Goal: Task Accomplishment & Management: Manage account settings

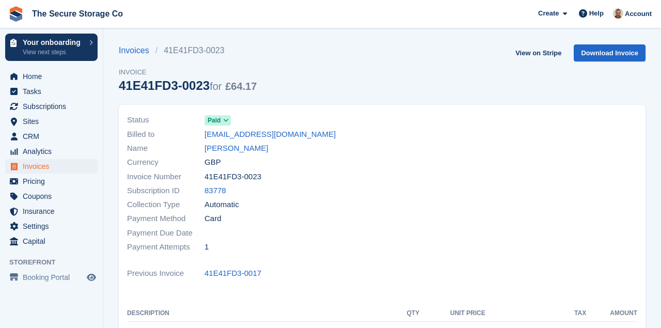
scroll to position [217, 0]
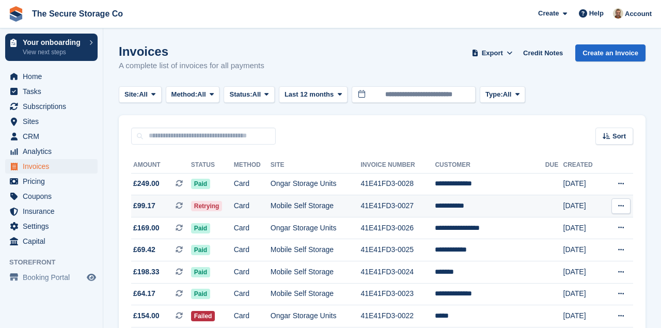
click at [205, 204] on span "Retrying" at bounding box center [206, 206] width 31 height 10
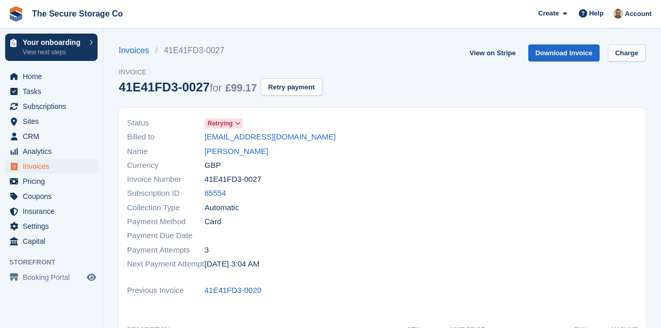
click at [238, 123] on icon at bounding box center [238, 123] width 6 height 6
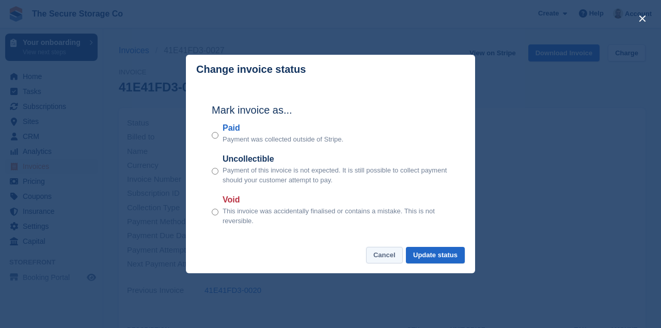
click at [381, 256] on button "Cancel" at bounding box center [384, 255] width 37 height 17
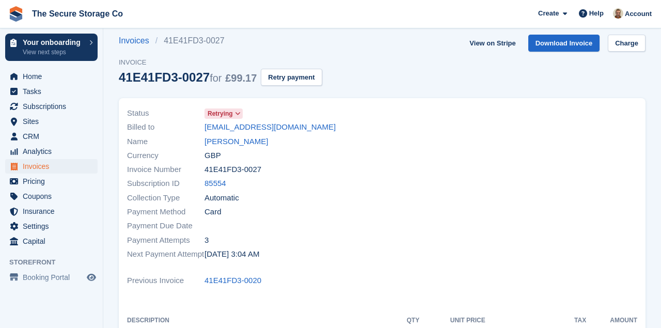
scroll to position [9, 0]
click at [288, 78] on button "Retry payment" at bounding box center [291, 77] width 61 height 17
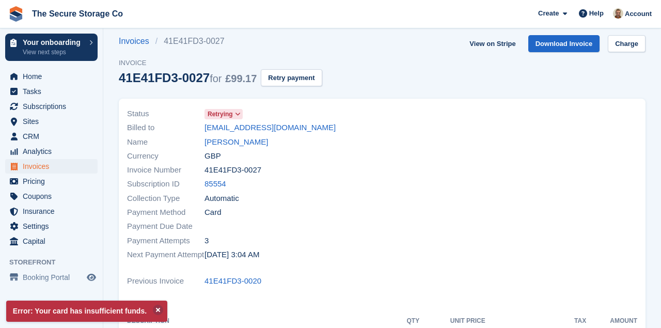
scroll to position [0, 0]
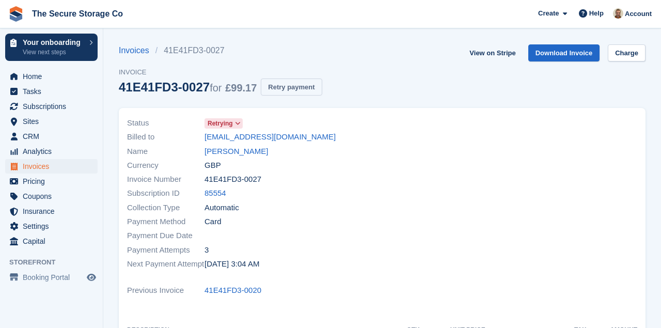
click at [295, 94] on button "Retry payment" at bounding box center [291, 86] width 61 height 17
click at [305, 88] on button "Retry payment" at bounding box center [291, 86] width 61 height 17
